Goal: Manage account settings

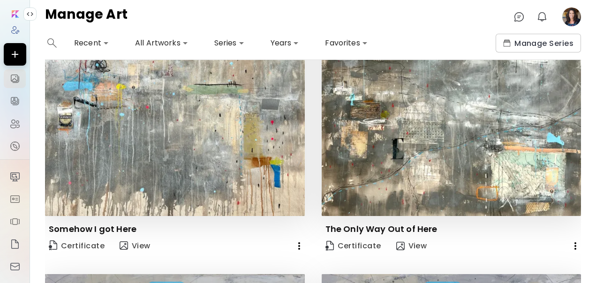
click at [574, 23] on image at bounding box center [571, 16] width 19 height 19
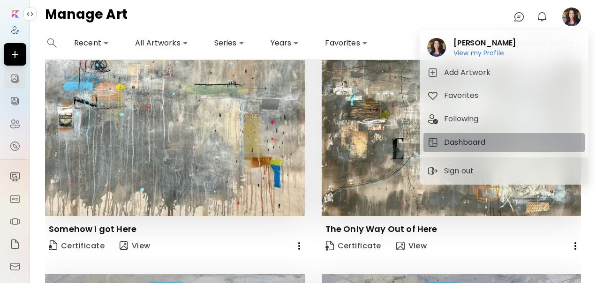
click at [469, 143] on h5 "Dashboard" at bounding box center [466, 142] width 44 height 11
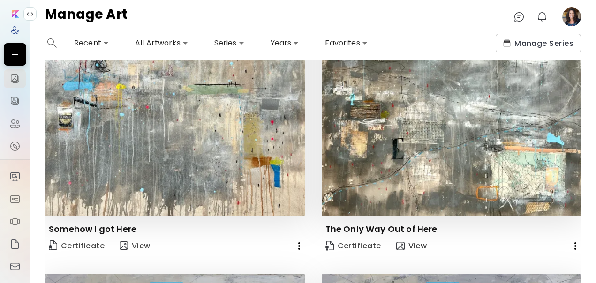
click at [568, 20] on image at bounding box center [571, 16] width 19 height 19
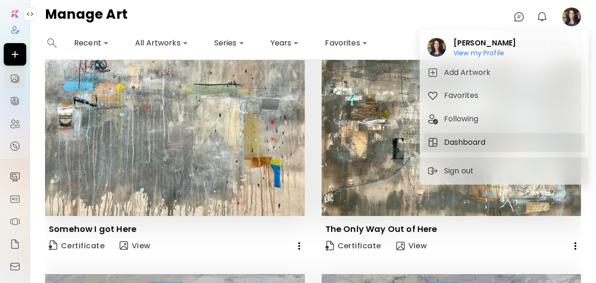
click at [457, 142] on h5 "Dashboard" at bounding box center [466, 142] width 44 height 11
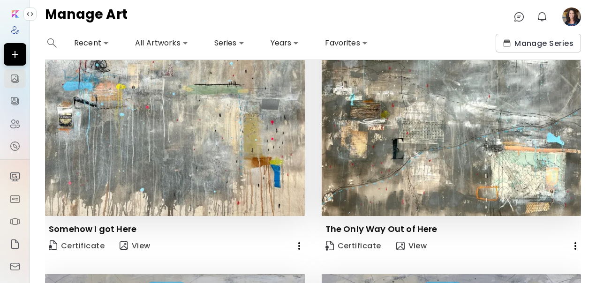
drag, startPoint x: 569, startPoint y: 22, endPoint x: 529, endPoint y: -20, distance: 57.7
click at [529, 0] on html "**********" at bounding box center [298, 141] width 596 height 283
click at [15, 30] on img at bounding box center [14, 29] width 9 height 9
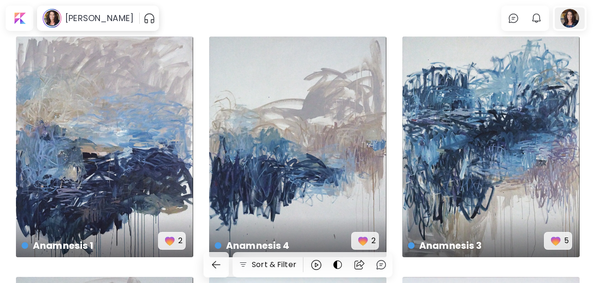
click at [568, 22] on div at bounding box center [569, 18] width 30 height 22
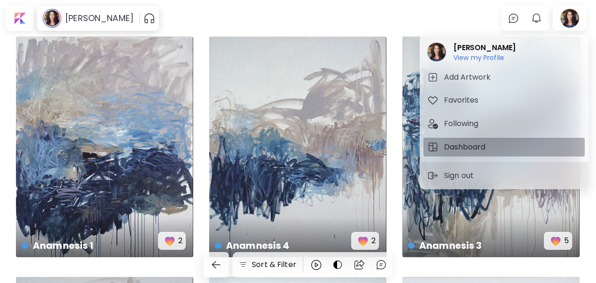
click at [451, 148] on h5 "Dashboard" at bounding box center [466, 147] width 44 height 11
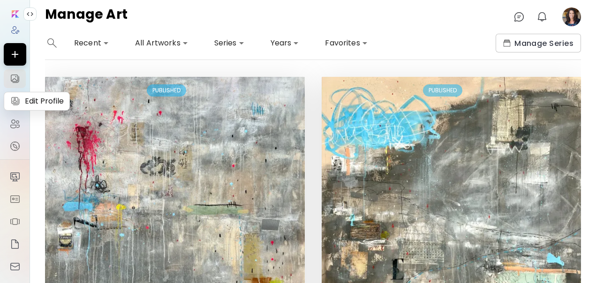
click at [17, 103] on img at bounding box center [14, 101] width 11 height 11
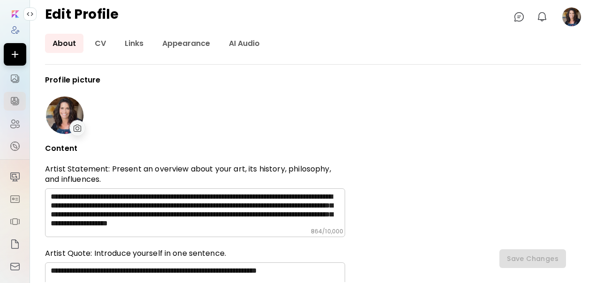
type input "**********"
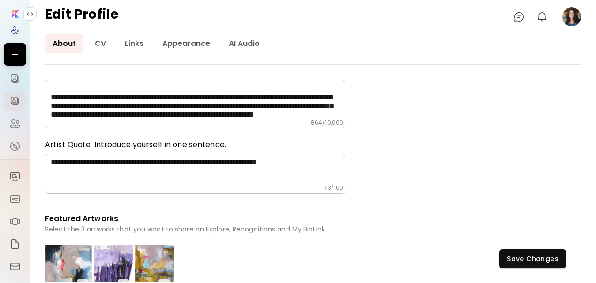
scroll to position [57, 0]
